Goal: Task Accomplishment & Management: Use online tool/utility

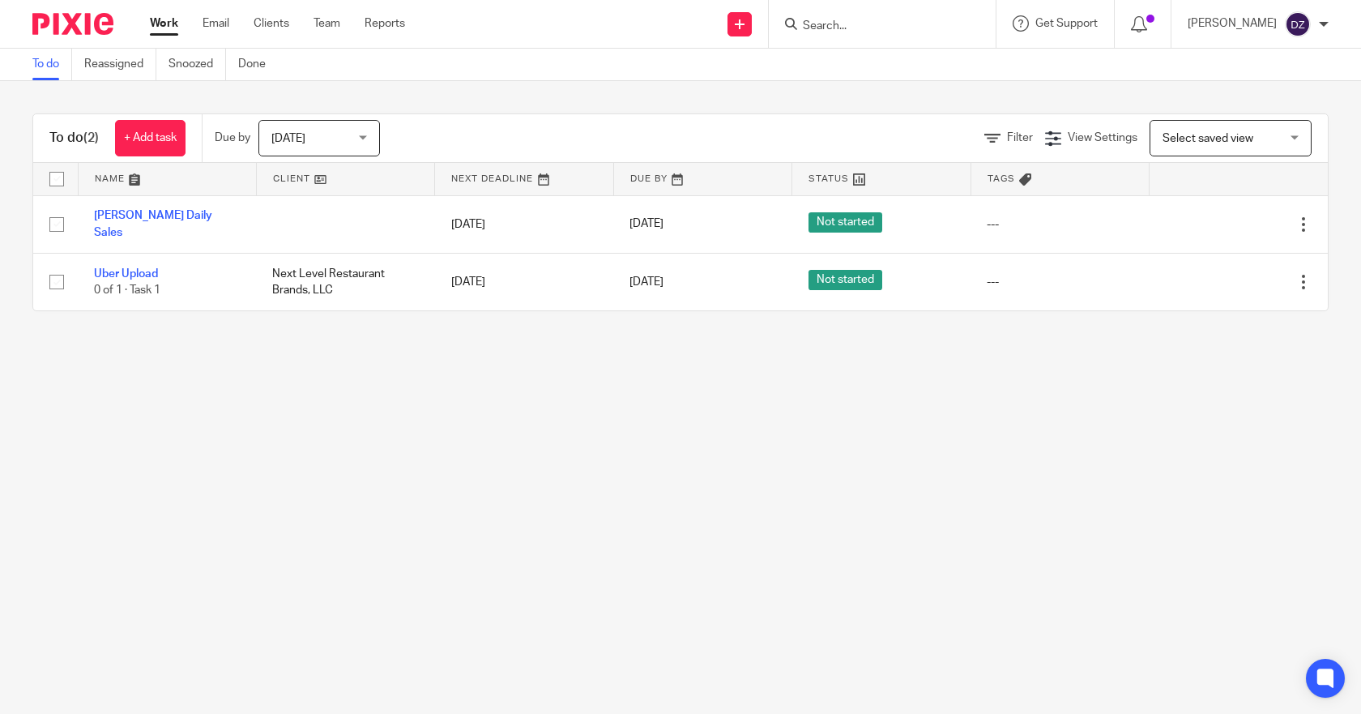
click at [330, 135] on span "Today" at bounding box center [314, 138] width 86 height 34
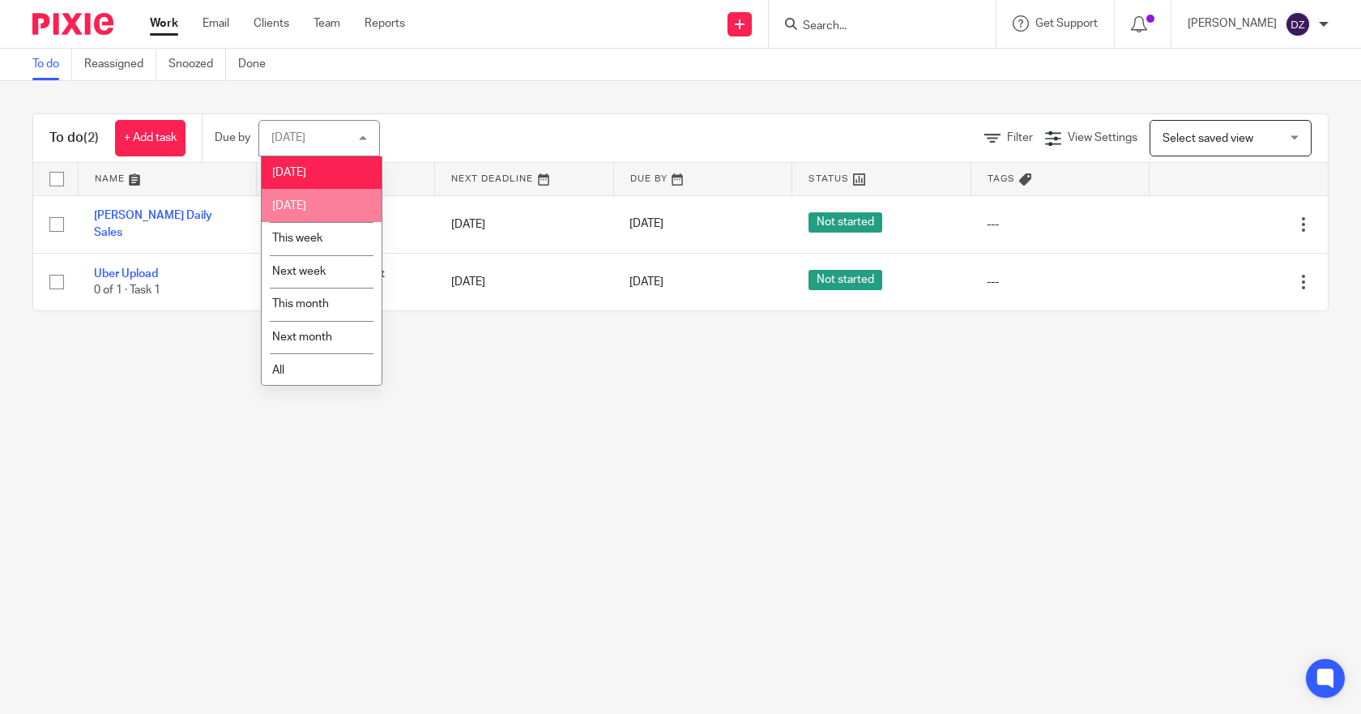
click at [305, 202] on span "Tomorrow" at bounding box center [289, 205] width 34 height 11
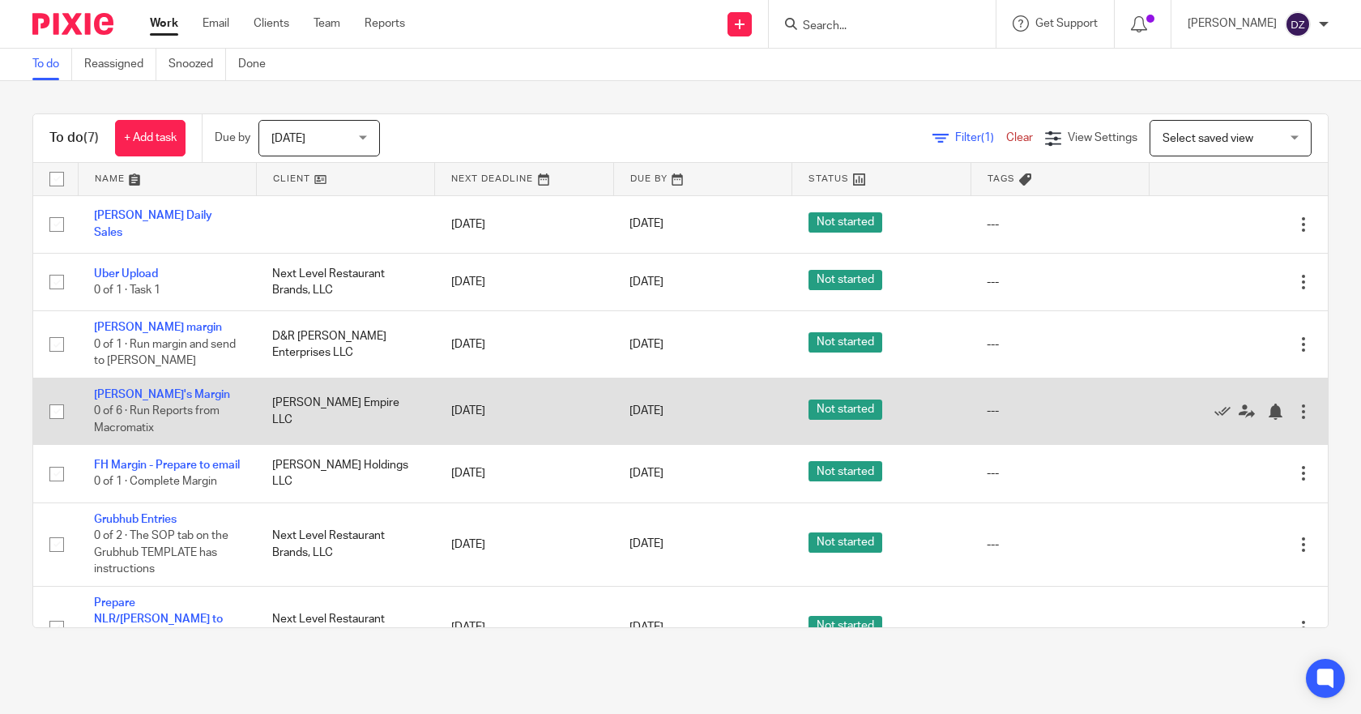
scroll to position [34, 0]
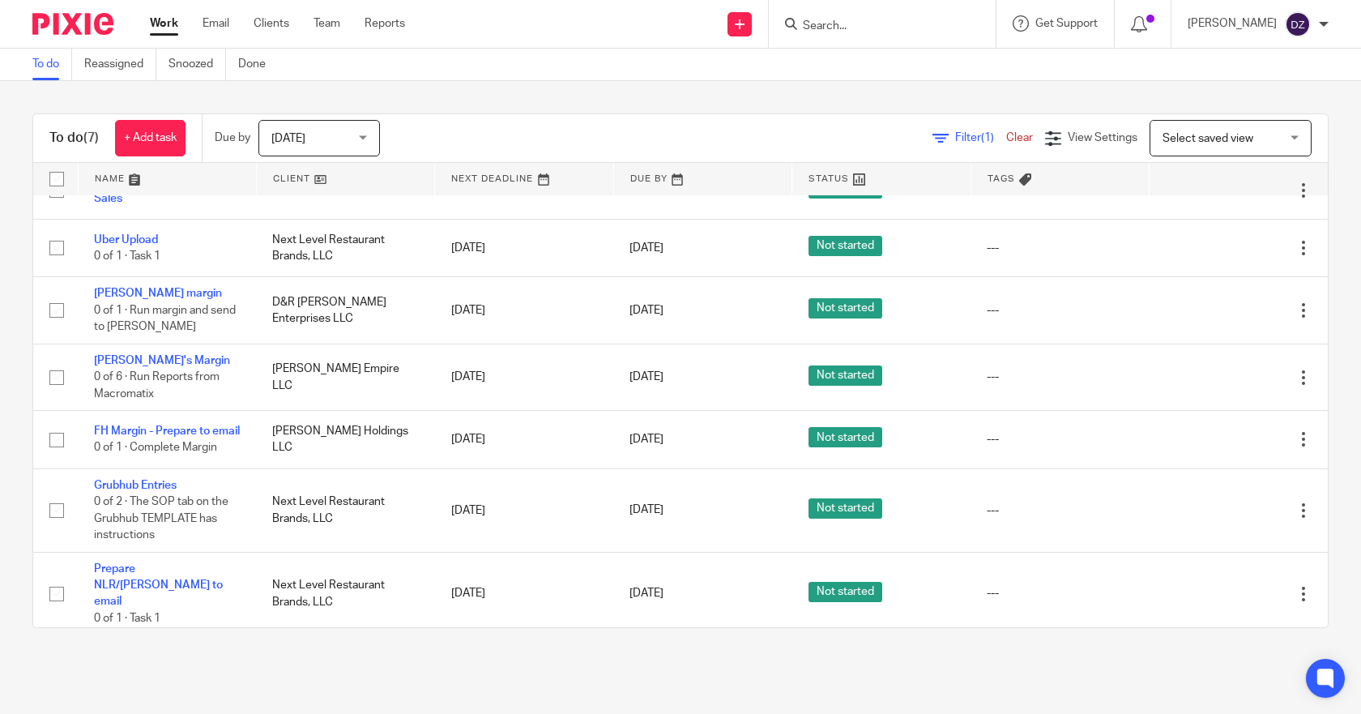
click at [364, 132] on div "Tomorrow Tomorrow" at bounding box center [319, 138] width 122 height 36
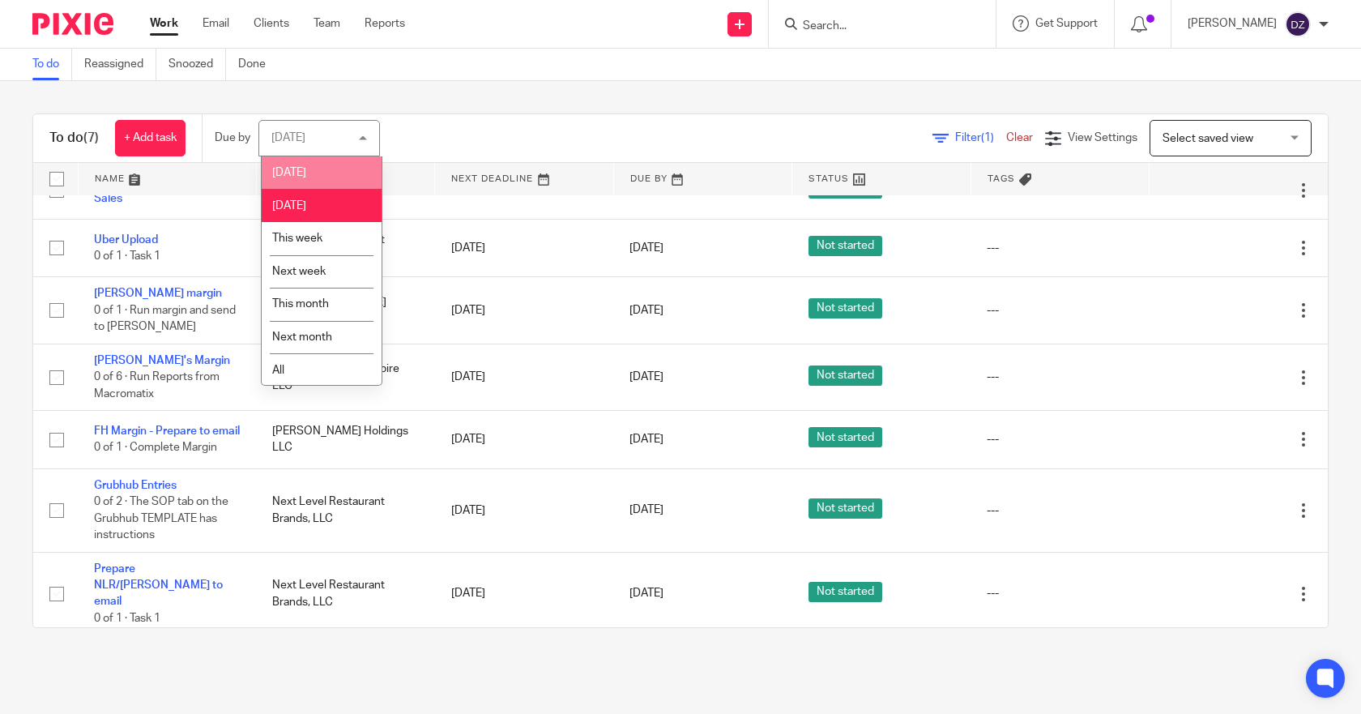
click at [300, 173] on span "Today" at bounding box center [289, 172] width 34 height 11
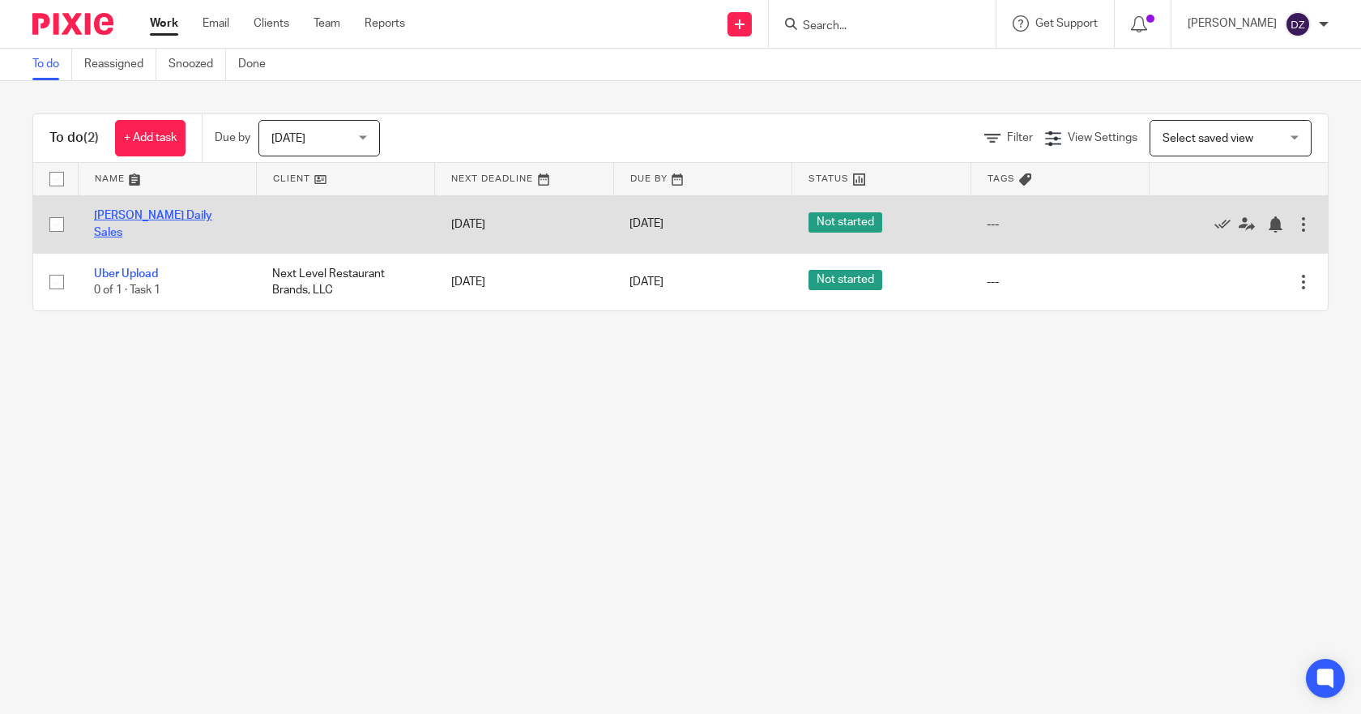
click at [175, 222] on link "[PERSON_NAME] Daily Sales" at bounding box center [153, 224] width 118 height 28
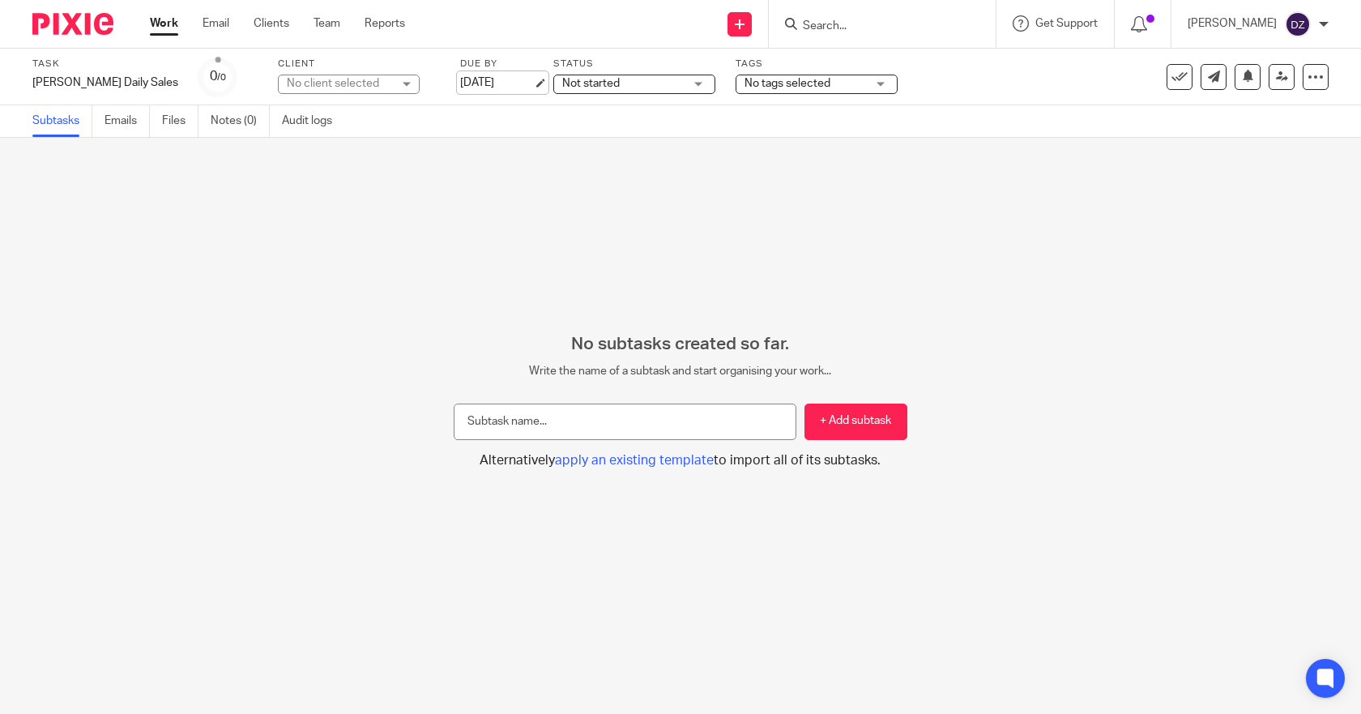
click at [477, 78] on link "[DATE]" at bounding box center [496, 83] width 73 height 17
click at [161, 23] on link "Work" at bounding box center [164, 23] width 28 height 16
